Goal: Task Accomplishment & Management: Manage account settings

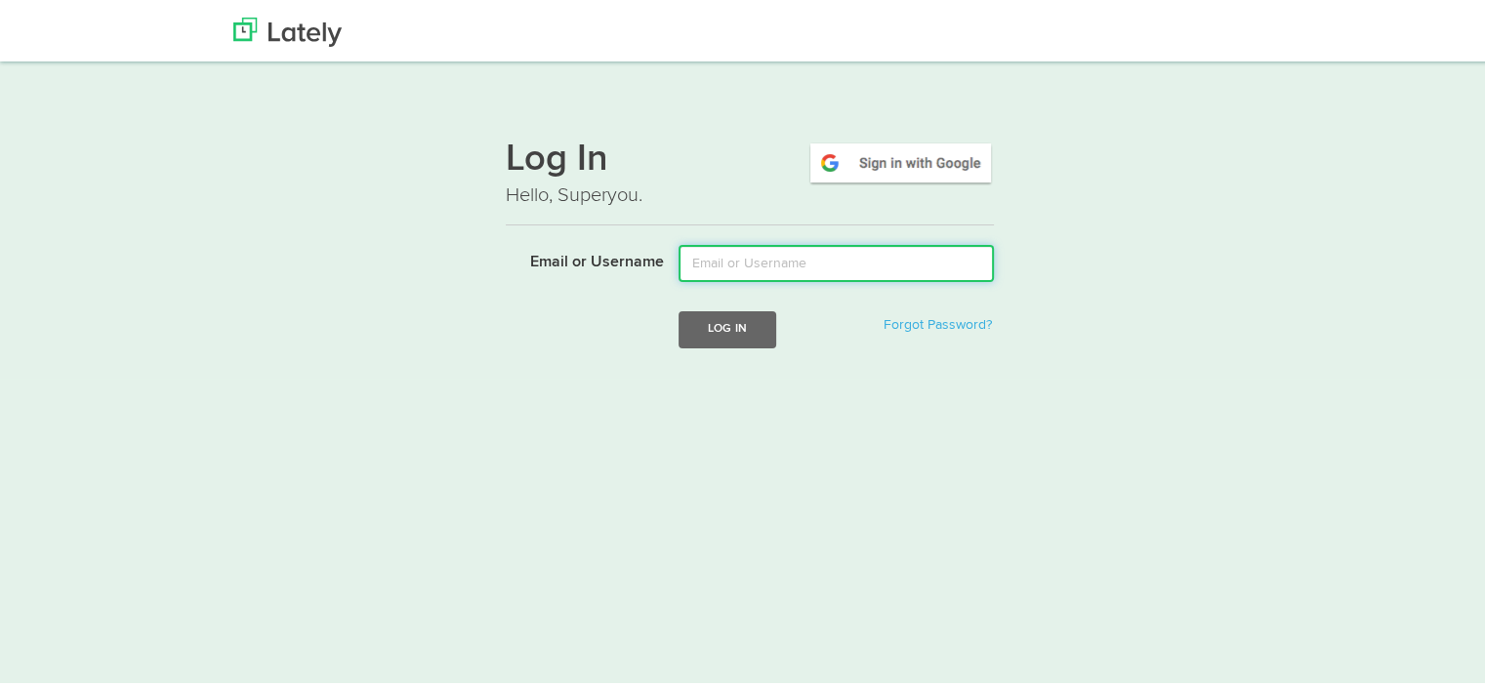
drag, startPoint x: 0, startPoint y: 0, endPoint x: 790, endPoint y: 269, distance: 834.3
click at [790, 269] on input "Email or Username" at bounding box center [836, 260] width 315 height 37
type input "abarrad@fpcnational.com"
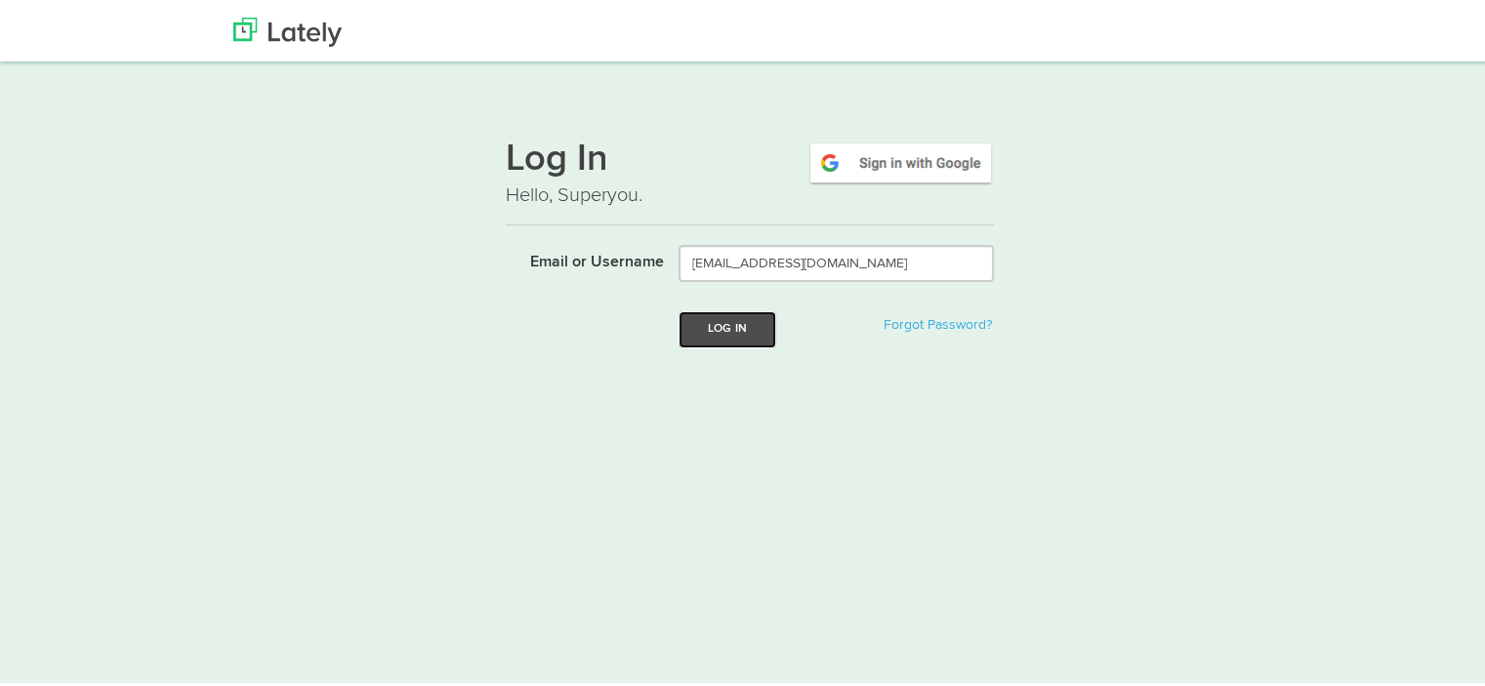
click at [709, 321] on button "Log In" at bounding box center [728, 327] width 98 height 36
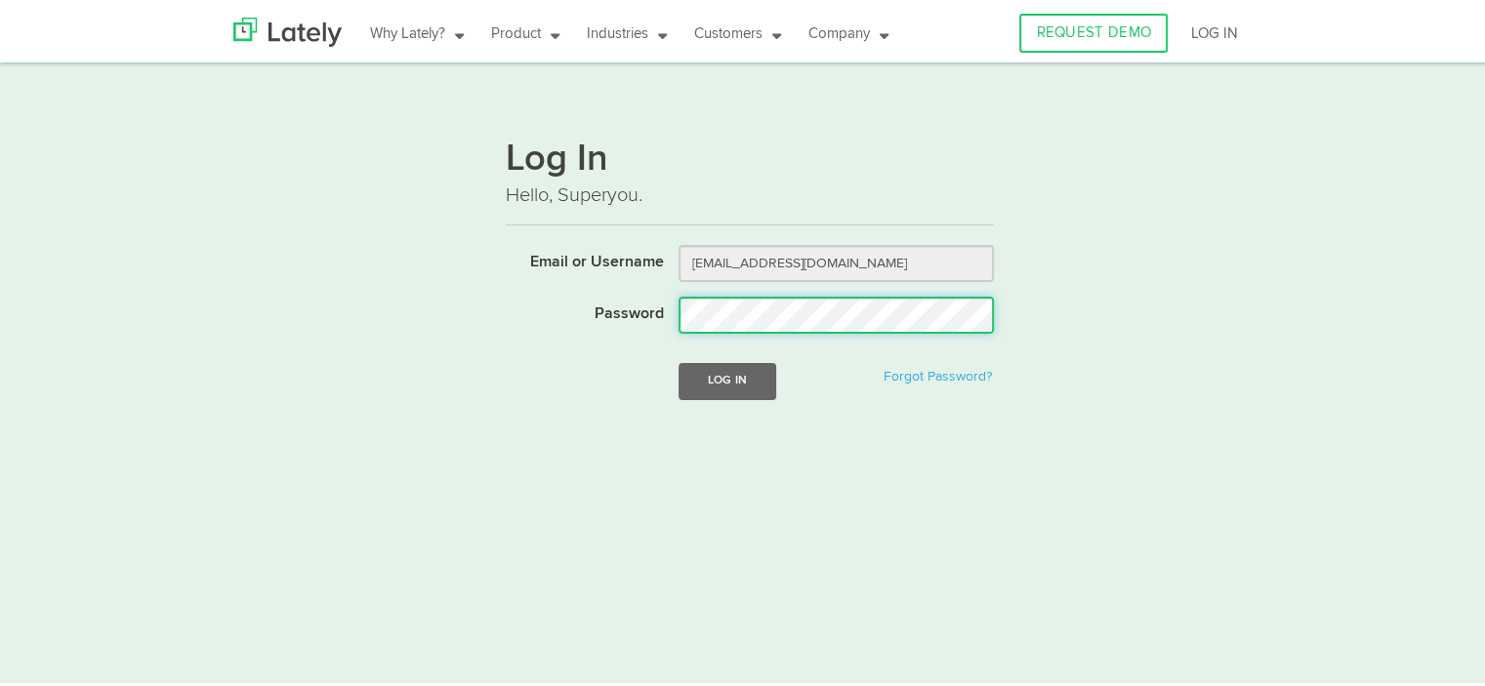
click at [679, 360] on button "Log In" at bounding box center [728, 378] width 98 height 36
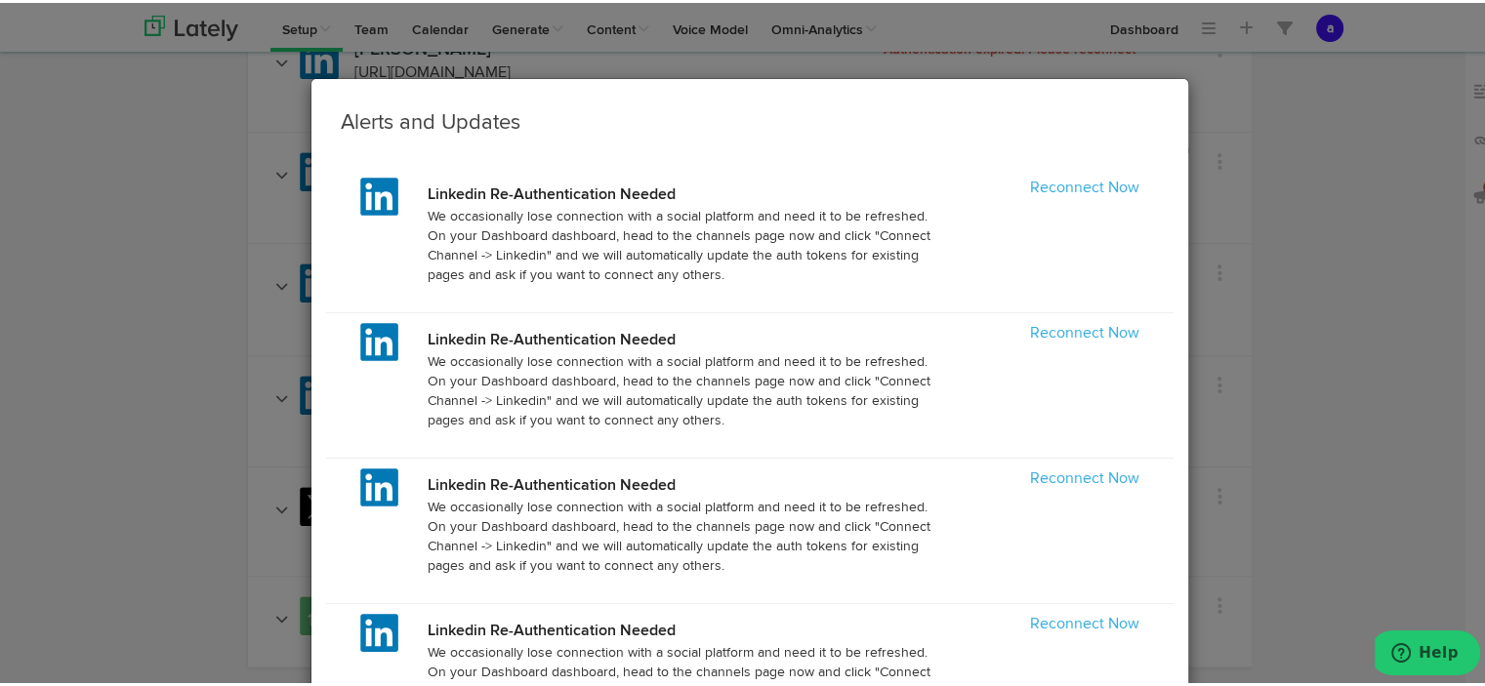
scroll to position [1304, 0]
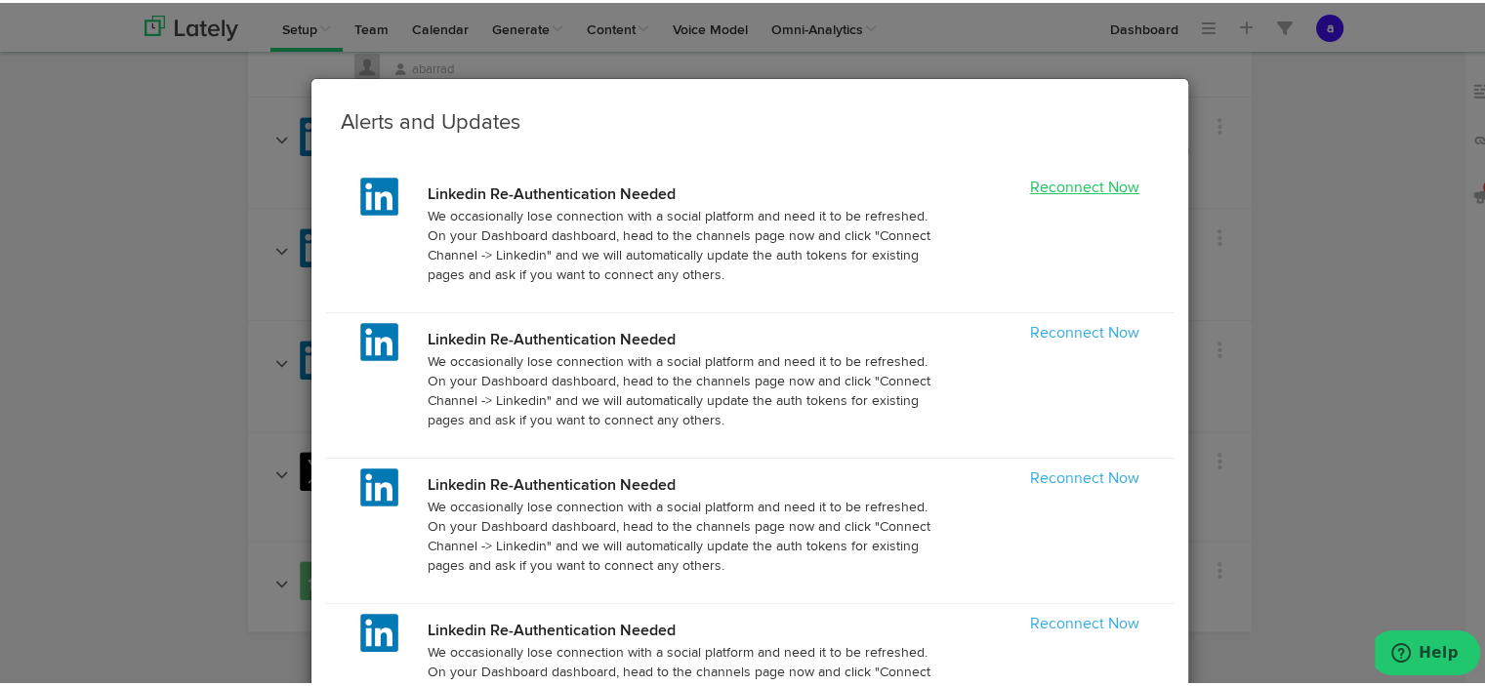
click at [1062, 186] on link "Reconnect Now" at bounding box center [1084, 186] width 109 height 16
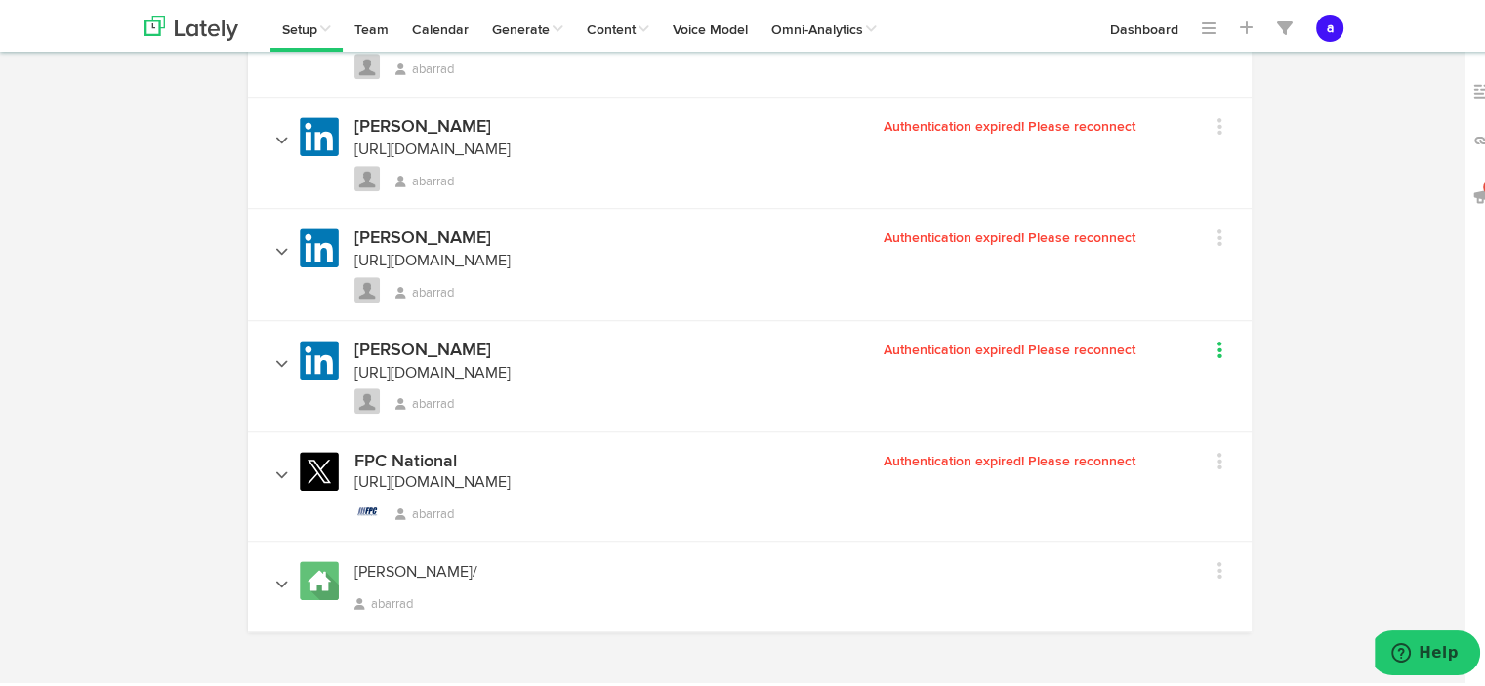
click at [1218, 338] on icon at bounding box center [1220, 348] width 5 height 20
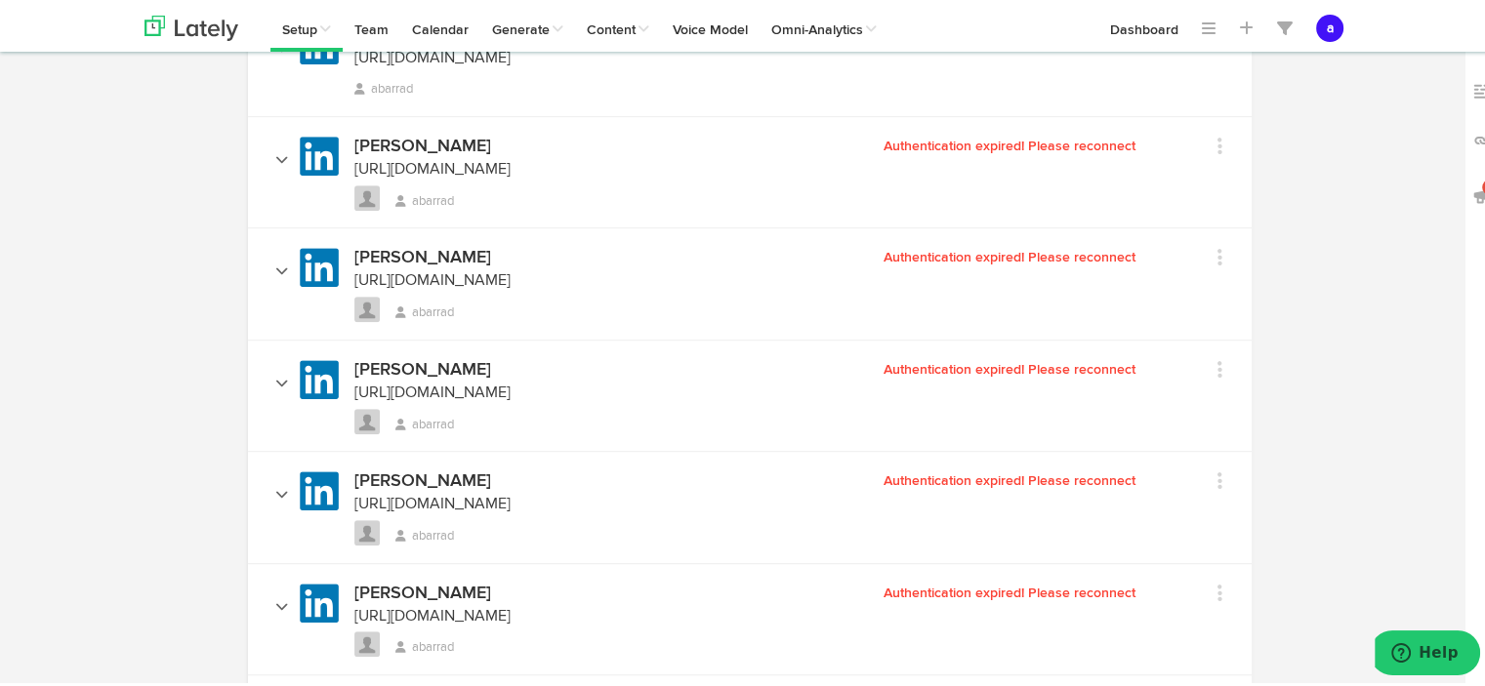
scroll to position [1032, 0]
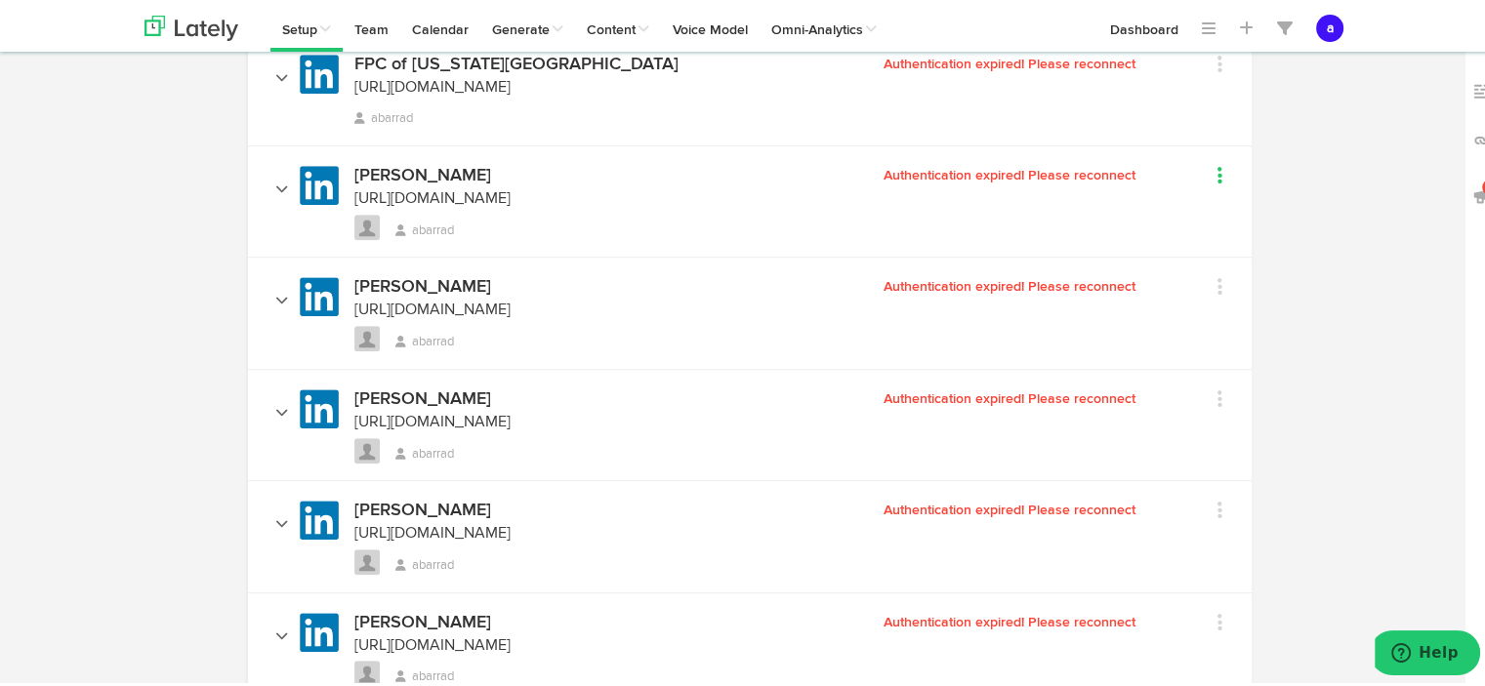
click at [1209, 161] on link at bounding box center [1197, 175] width 52 height 28
click at [1081, 185] on div "Jeff Herzog https://linkedin.com/in/XBal0gIZHn abarrad Authentication expired! …" at bounding box center [709, 200] width 893 height 75
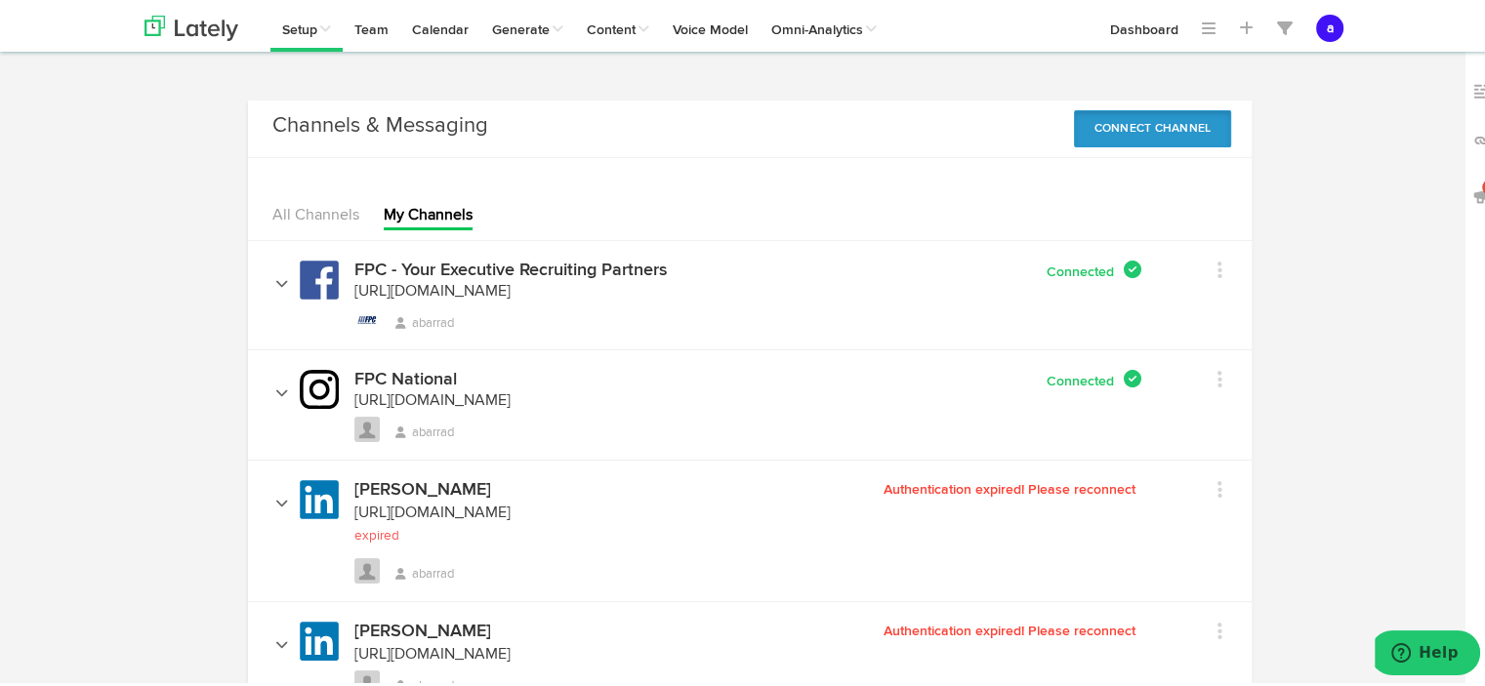
click at [1124, 114] on button "Connect Channel" at bounding box center [1153, 125] width 158 height 37
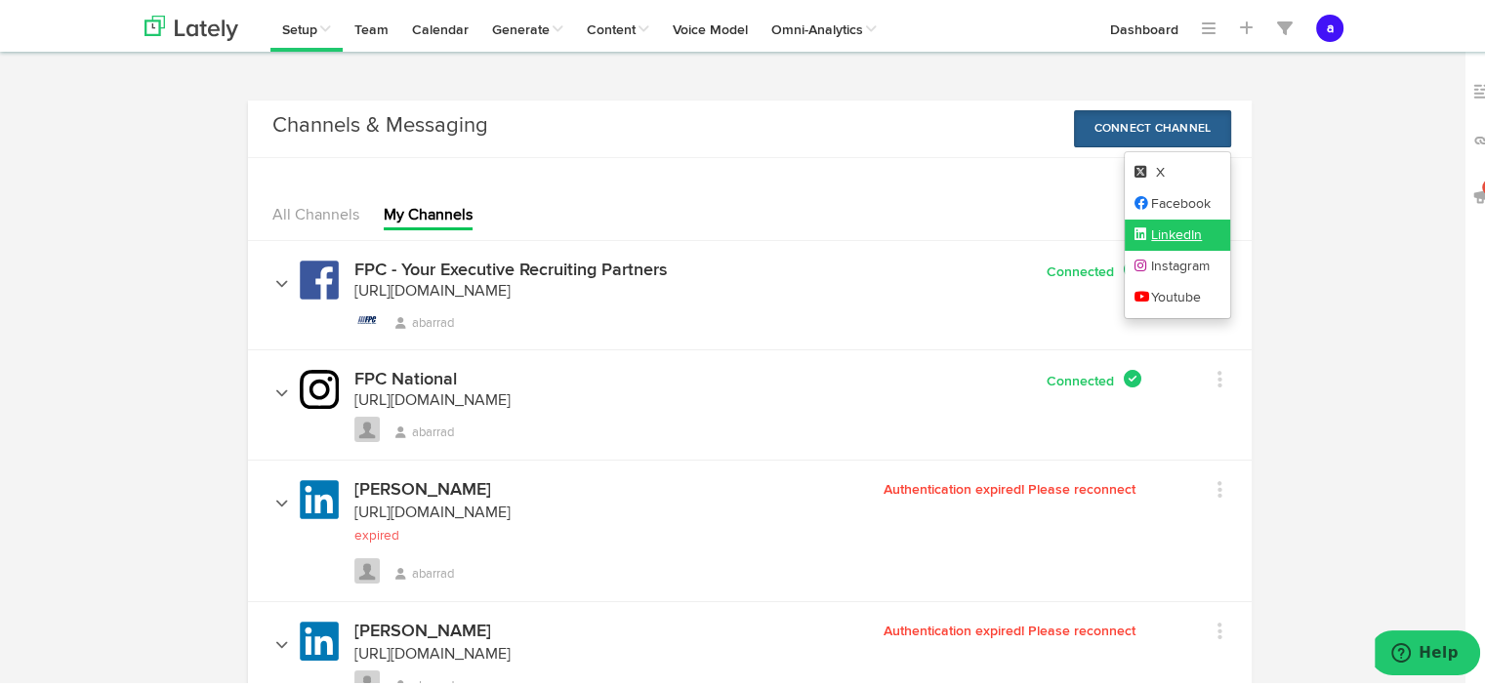
click at [1164, 226] on link "LinkedIn" at bounding box center [1178, 232] width 106 height 31
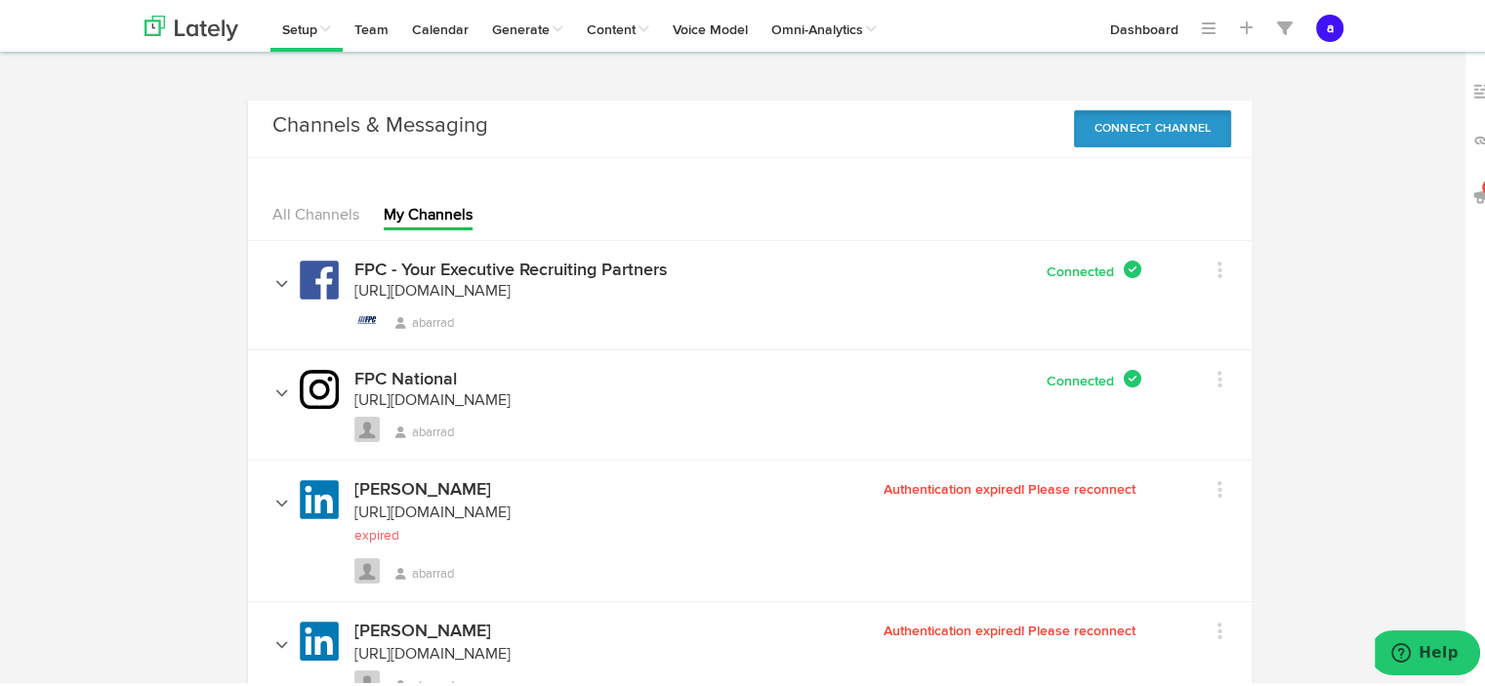
click at [1111, 140] on button "Connect Channel" at bounding box center [1153, 125] width 158 height 37
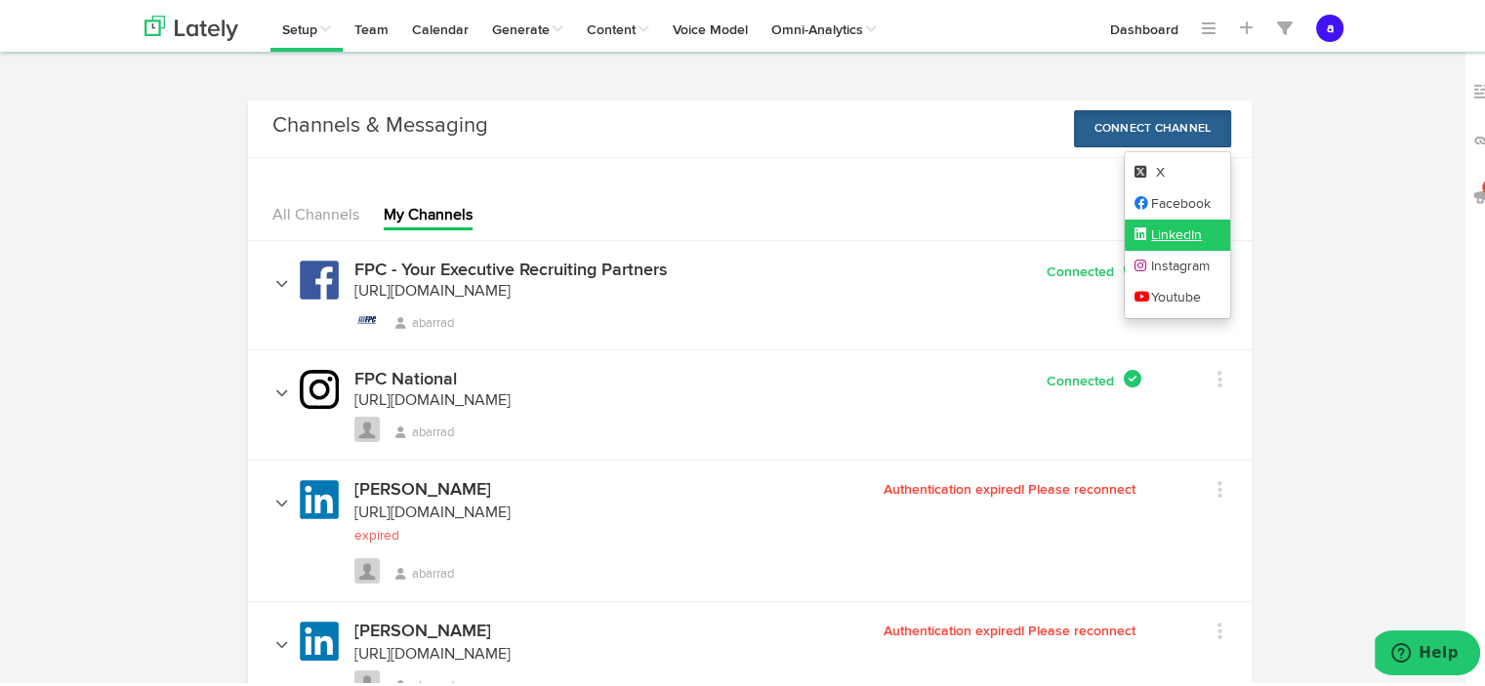
click at [1161, 233] on link "LinkedIn" at bounding box center [1178, 232] width 106 height 31
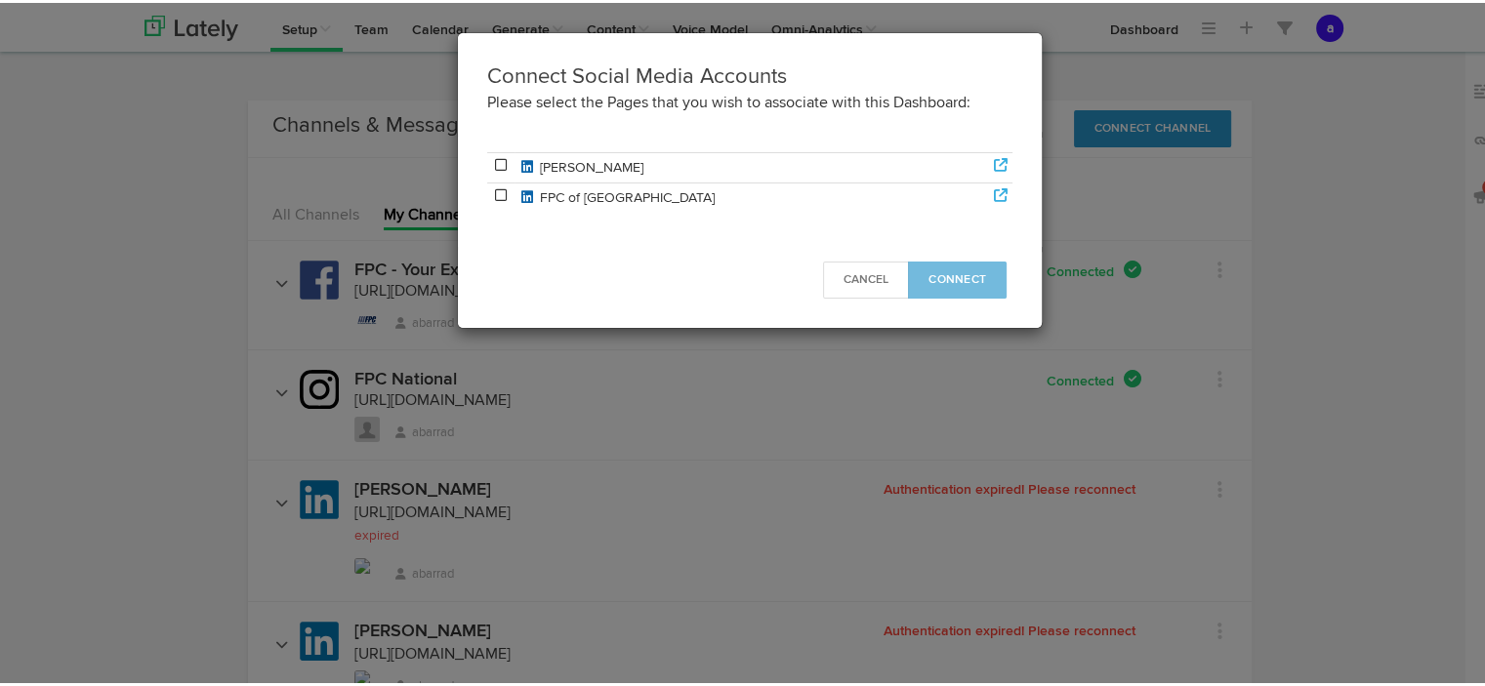
click at [492, 159] on icon at bounding box center [501, 162] width 18 height 14
click at [492, 193] on icon at bounding box center [501, 193] width 18 height 14
click at [945, 276] on span "Connect" at bounding box center [958, 277] width 58 height 12
